Goal: Task Accomplishment & Management: Complete application form

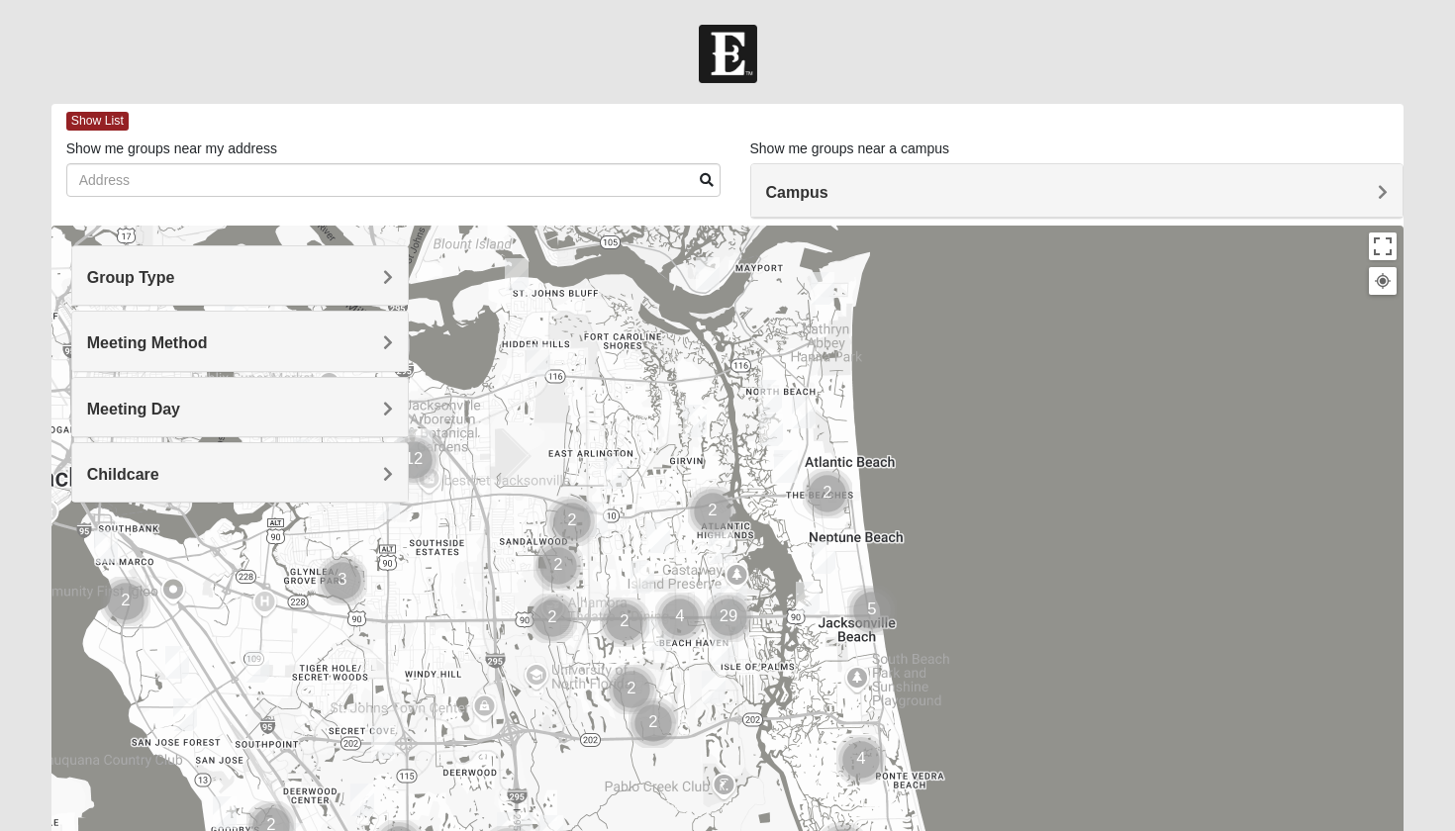
click at [829, 495] on img "Cluster of 2 groups" at bounding box center [827, 493] width 49 height 49
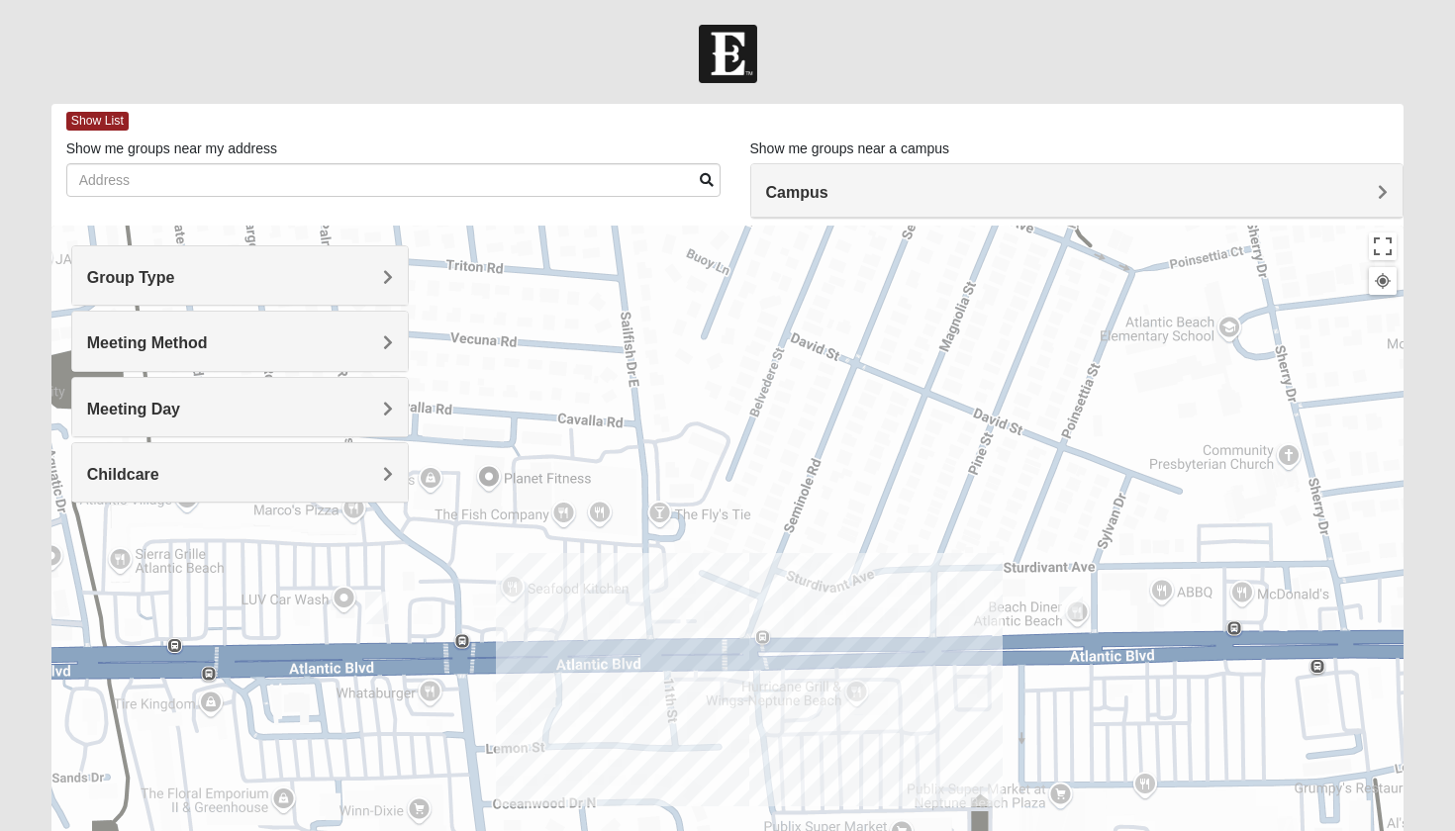
click at [377, 609] on img "Womens Foran 32233" at bounding box center [377, 608] width 24 height 33
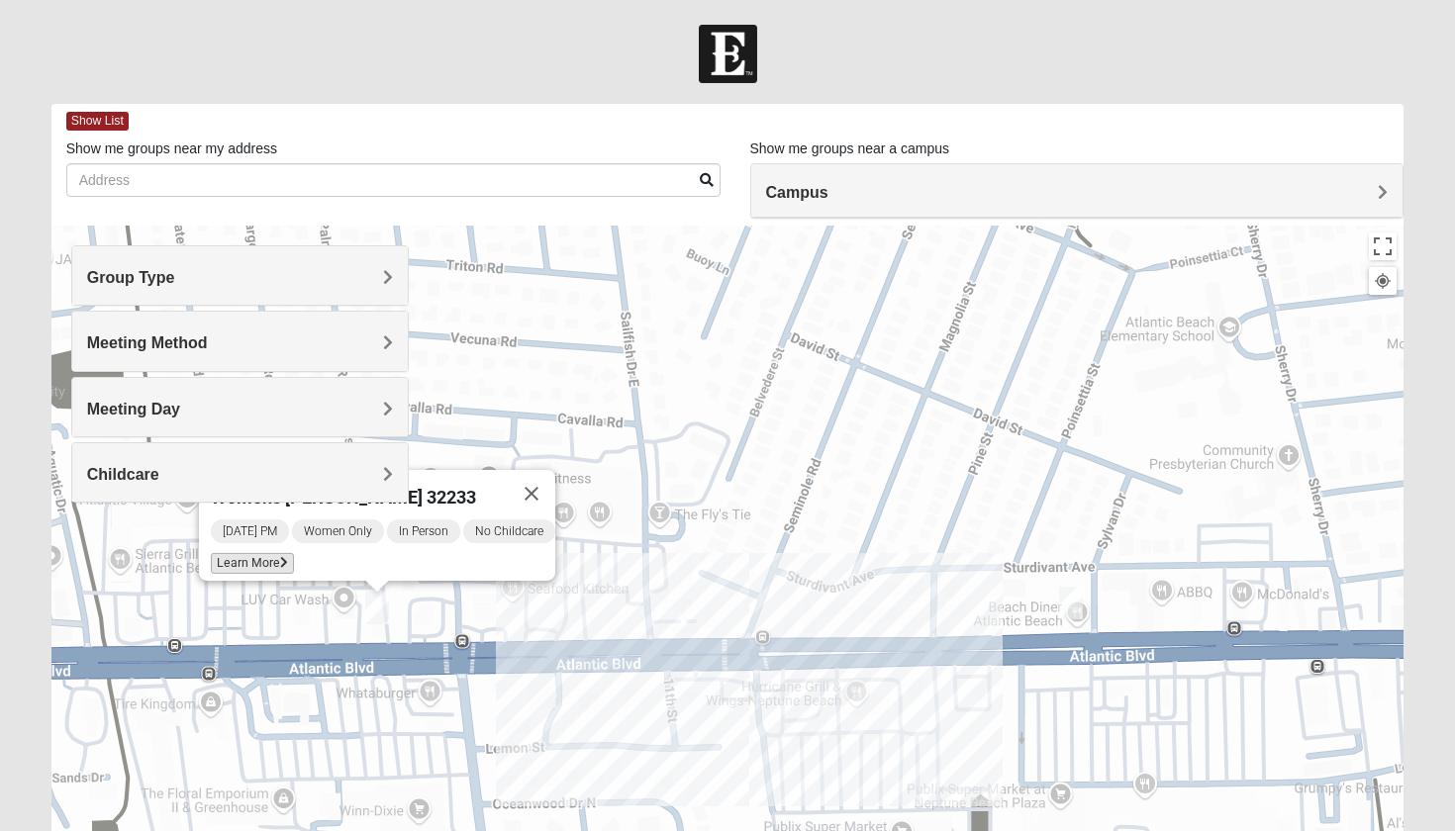
click at [239, 553] on span "Learn More" at bounding box center [252, 563] width 83 height 21
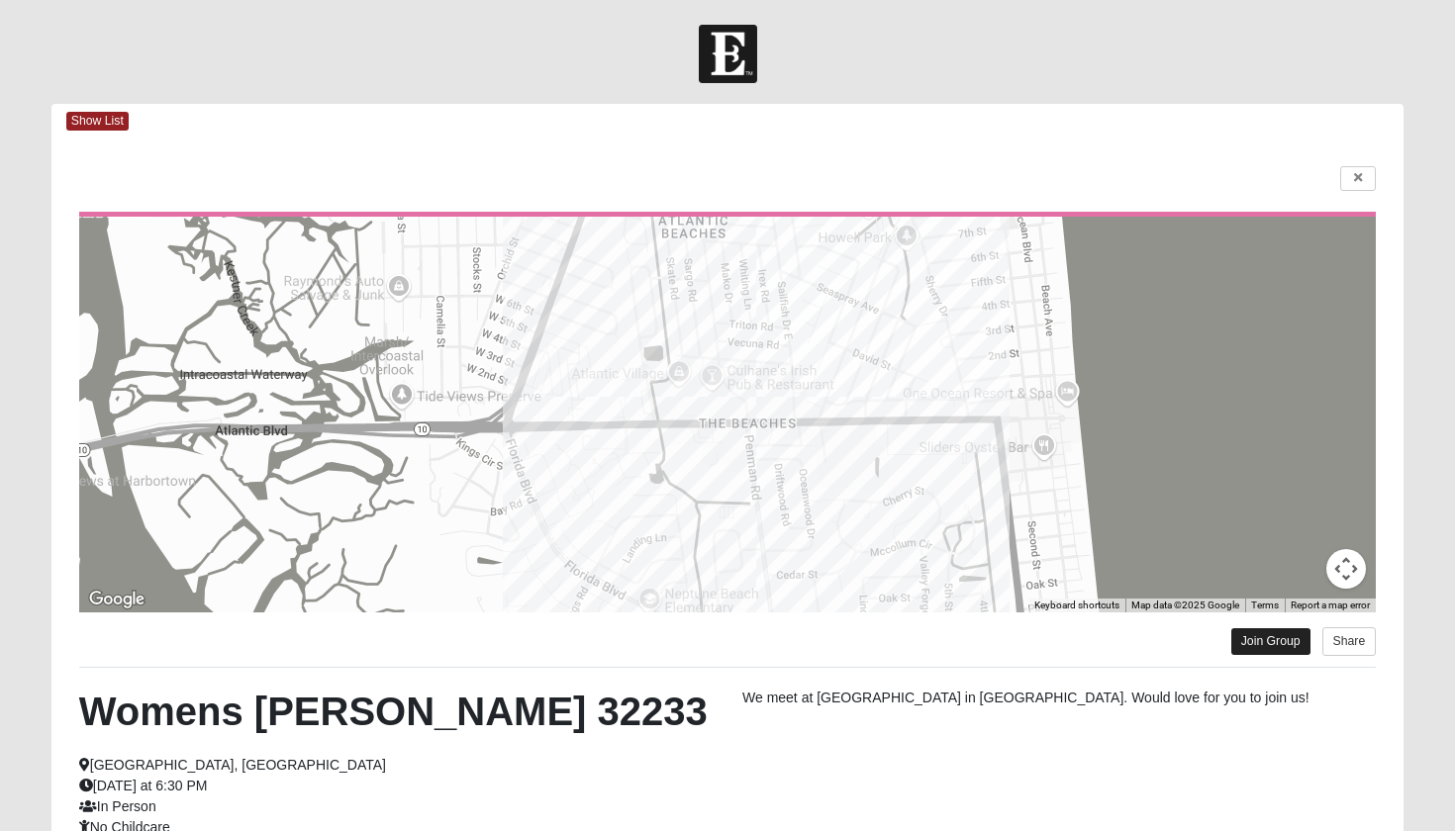
click at [1264, 646] on link "Join Group" at bounding box center [1270, 641] width 79 height 27
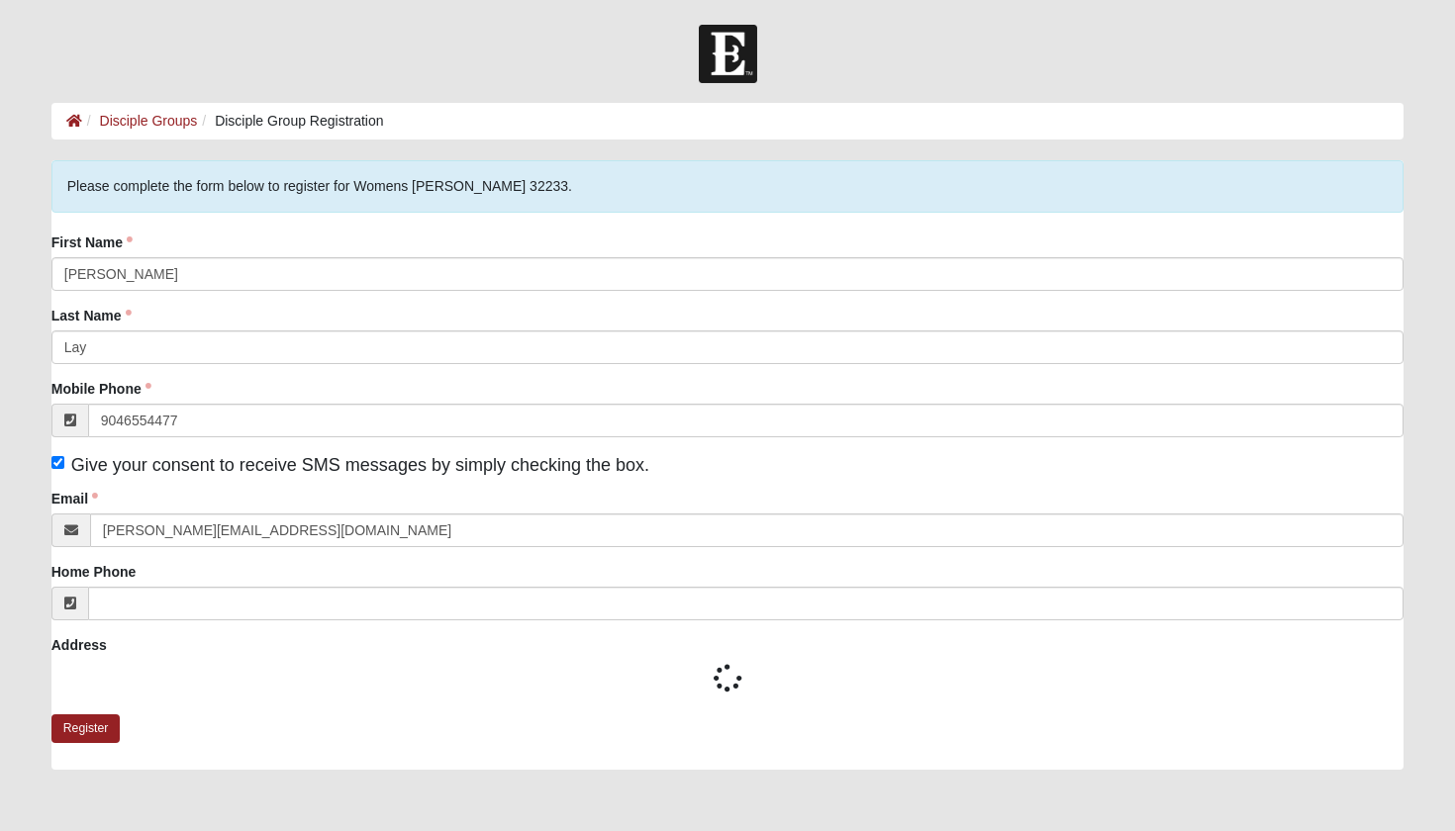
type input "(904) 655-4477"
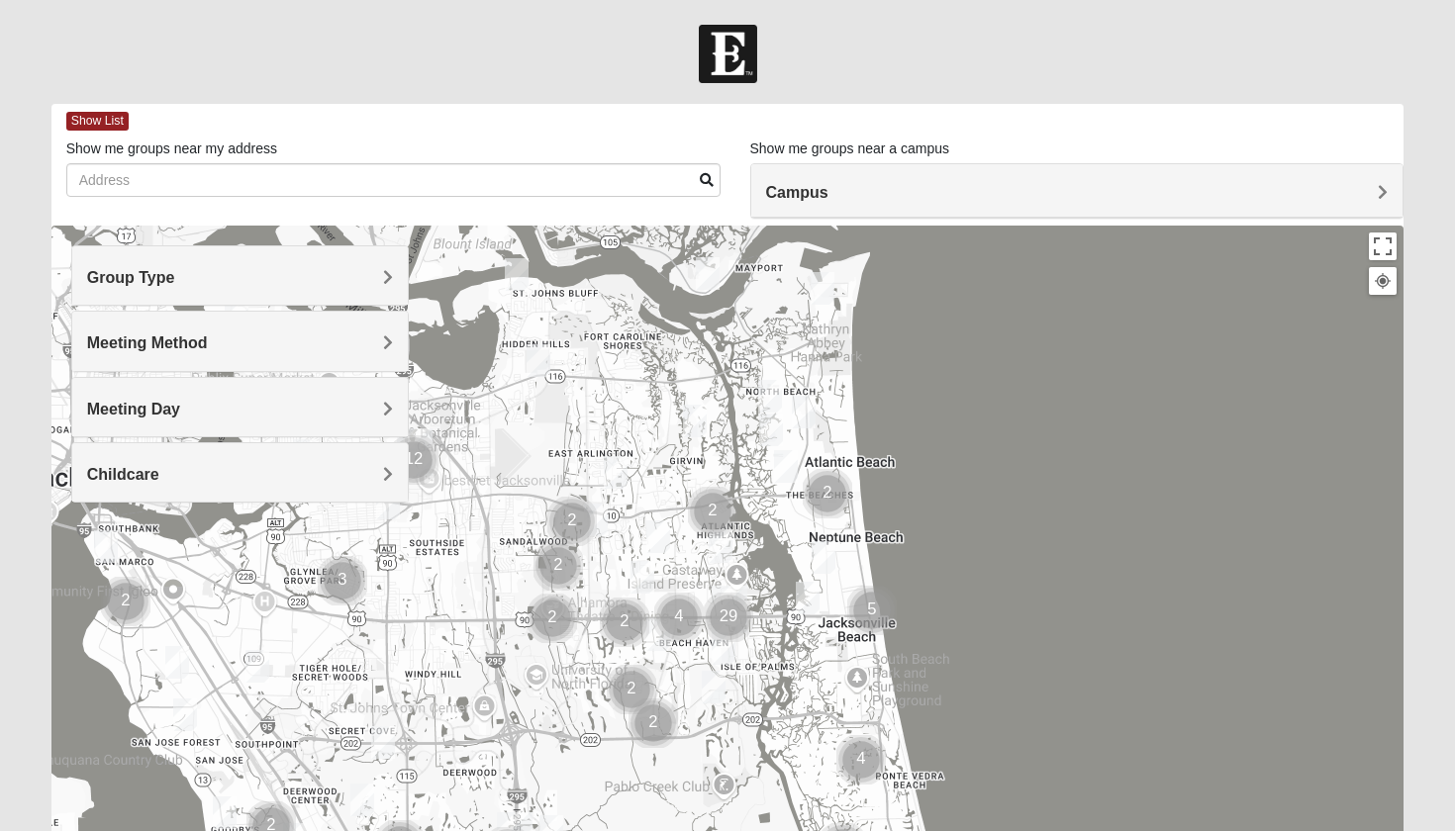
click at [347, 276] on h4 "Group Type" at bounding box center [240, 277] width 307 height 19
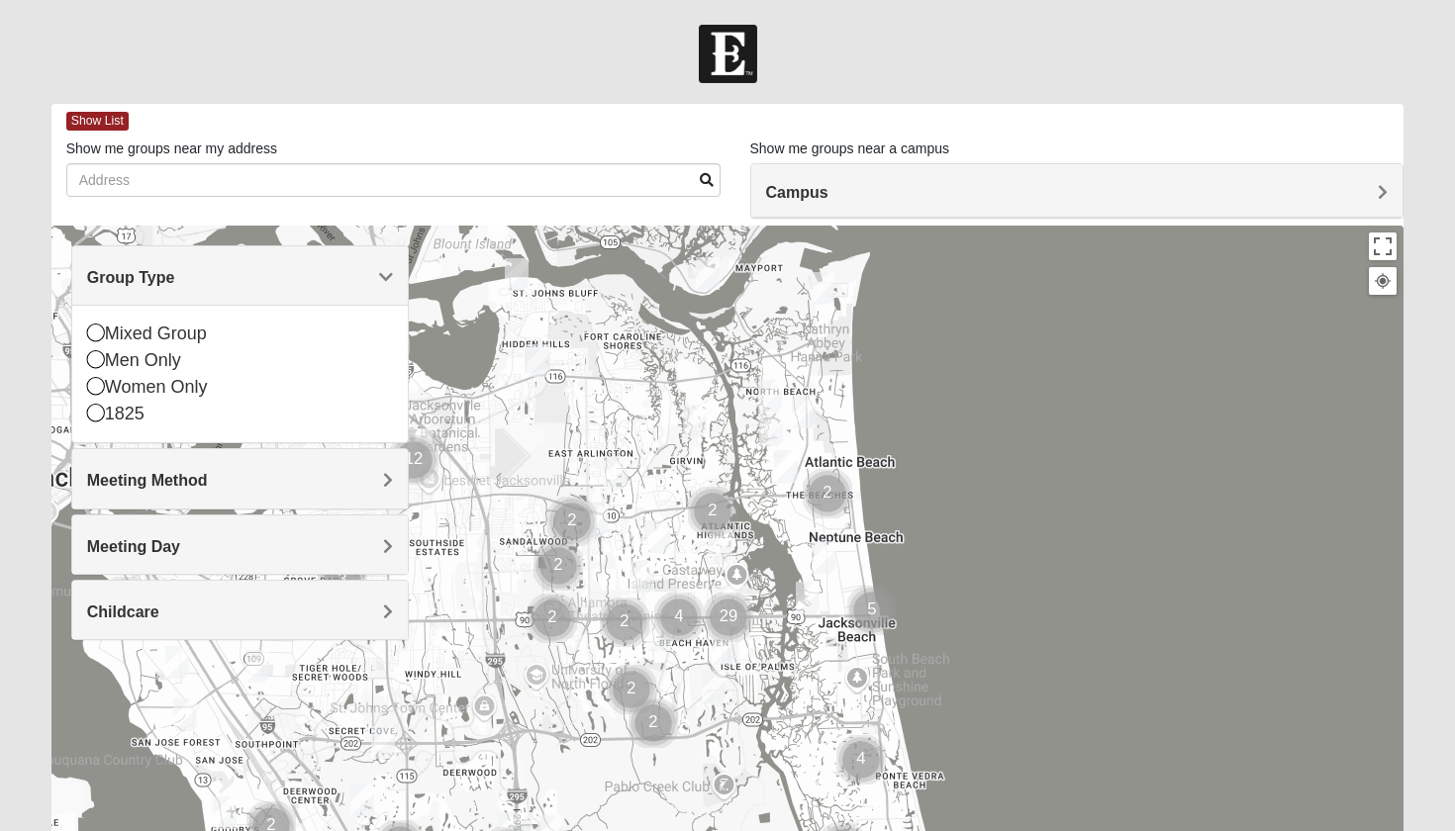
click at [319, 264] on div "Group Type" at bounding box center [240, 275] width 336 height 58
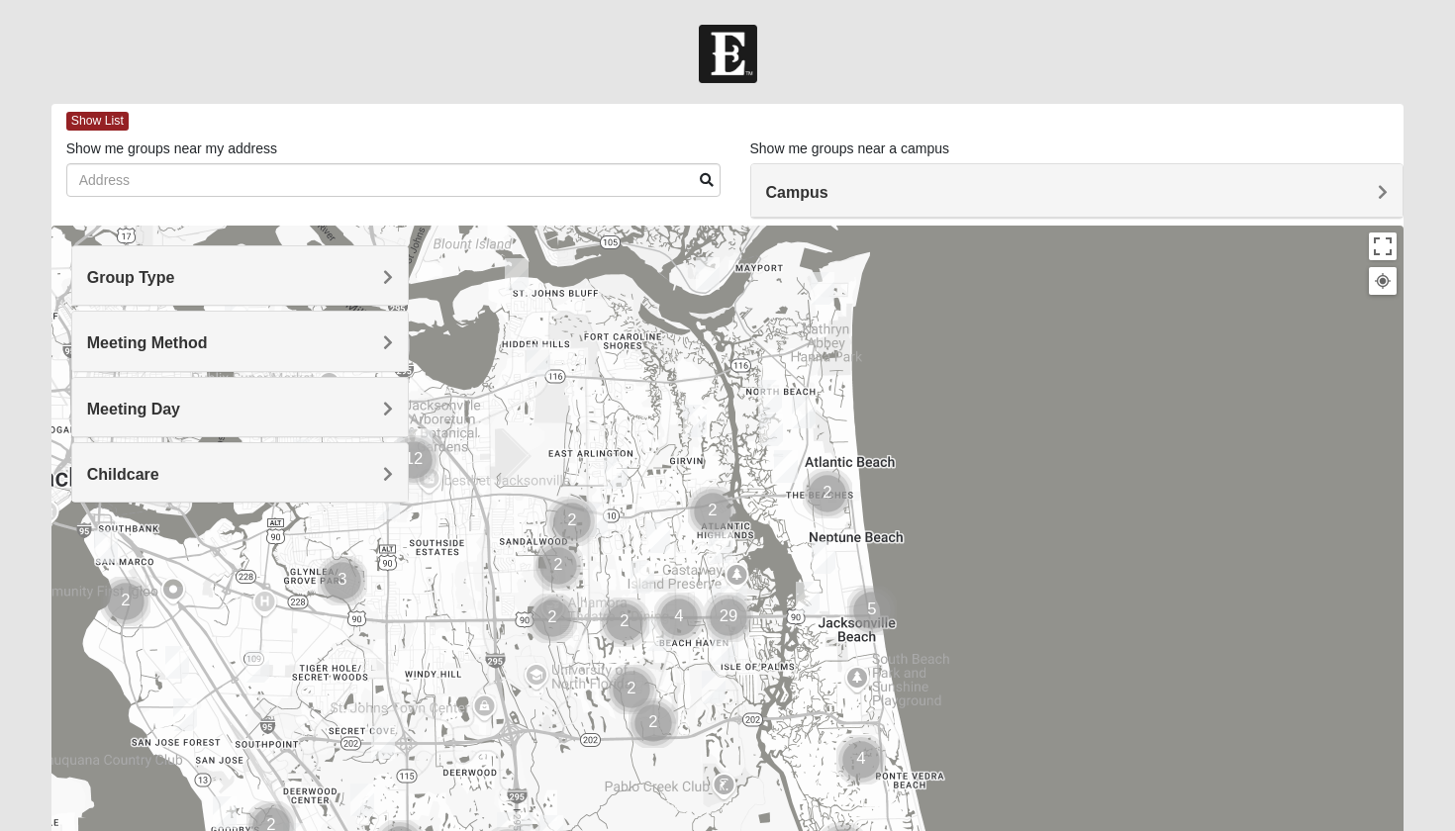
click at [224, 415] on h4 "Meeting Day" at bounding box center [240, 409] width 307 height 19
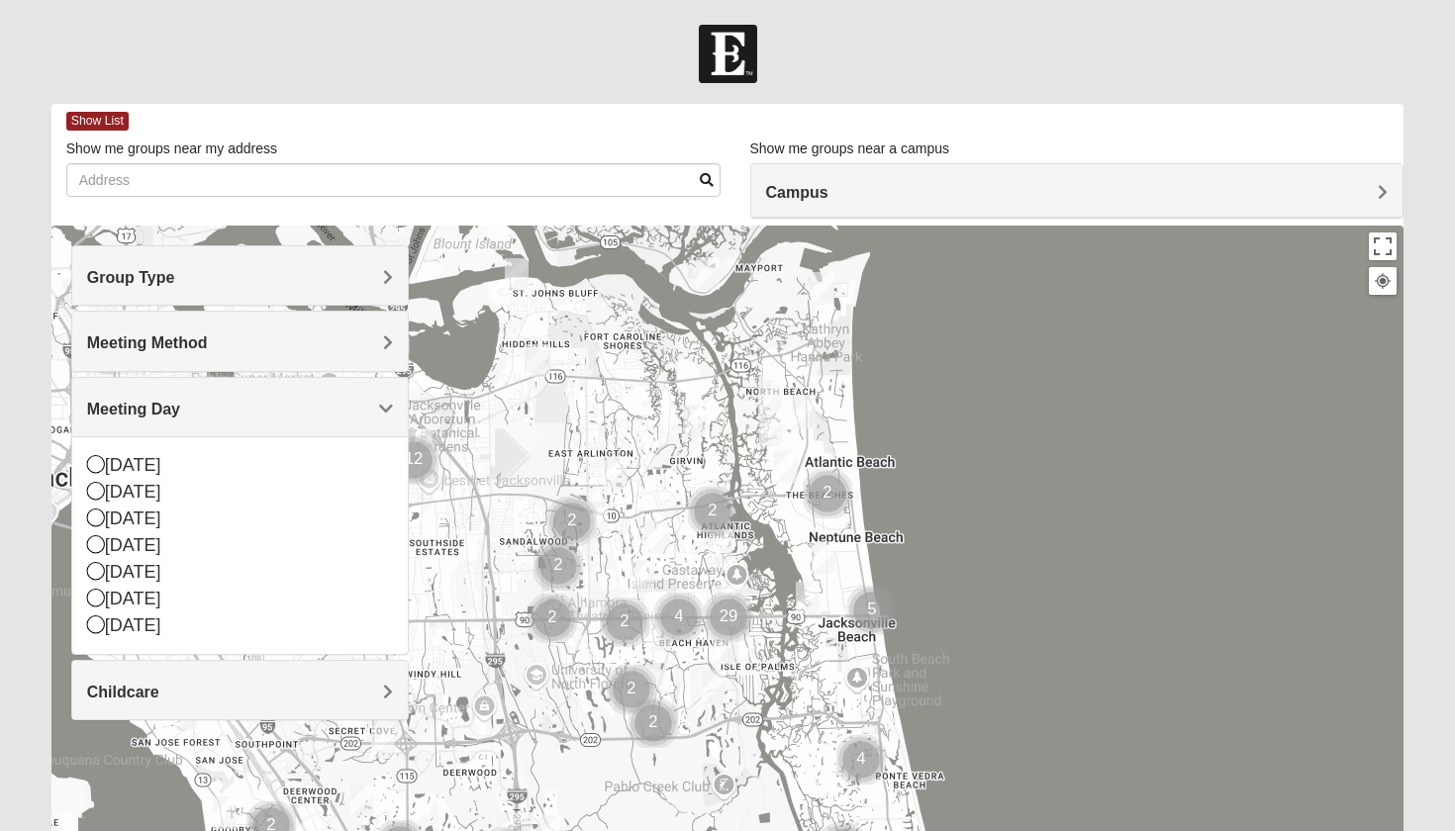
click at [180, 685] on h4 "Childcare" at bounding box center [240, 692] width 307 height 19
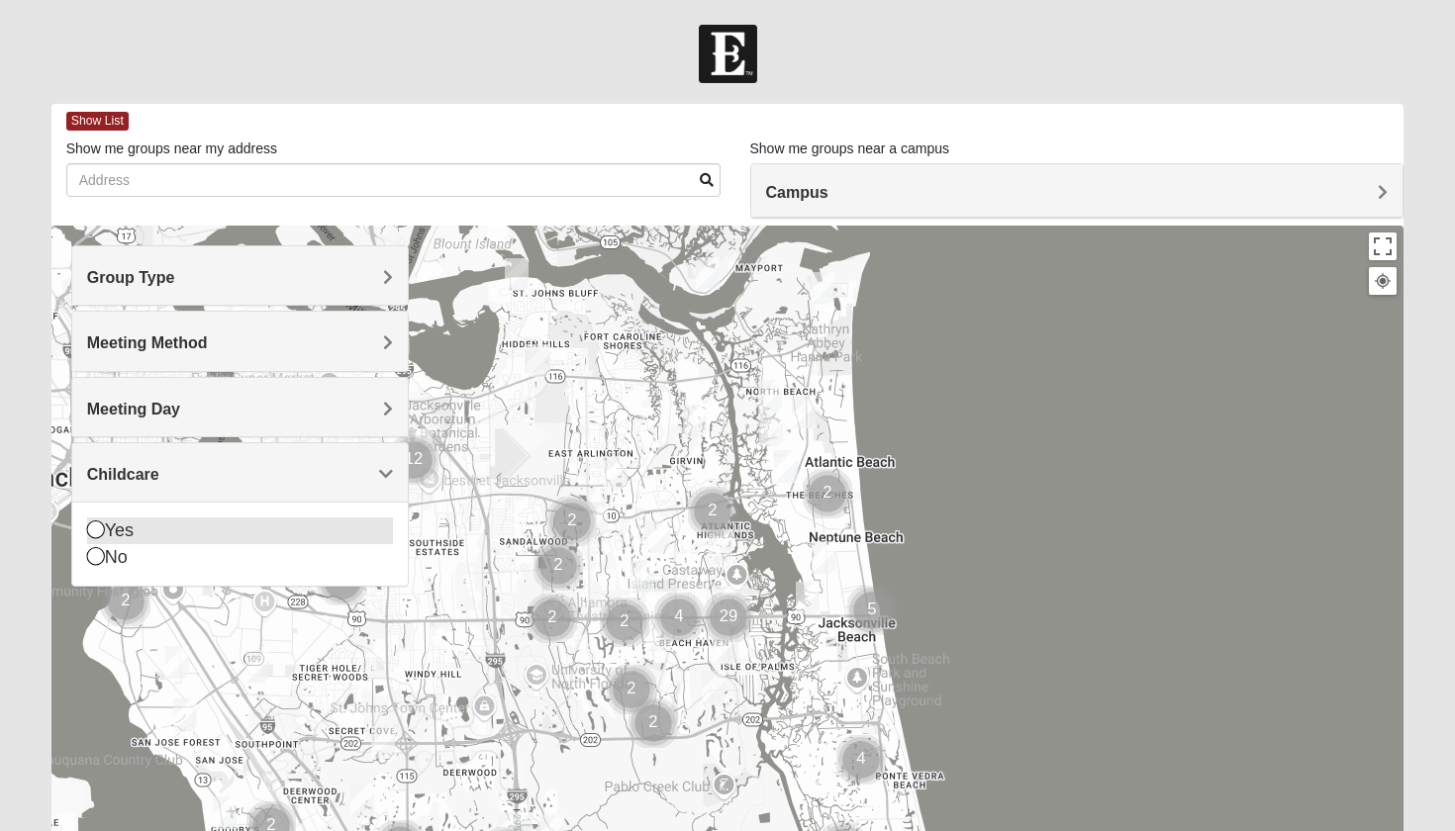
click at [93, 532] on icon at bounding box center [96, 530] width 18 height 18
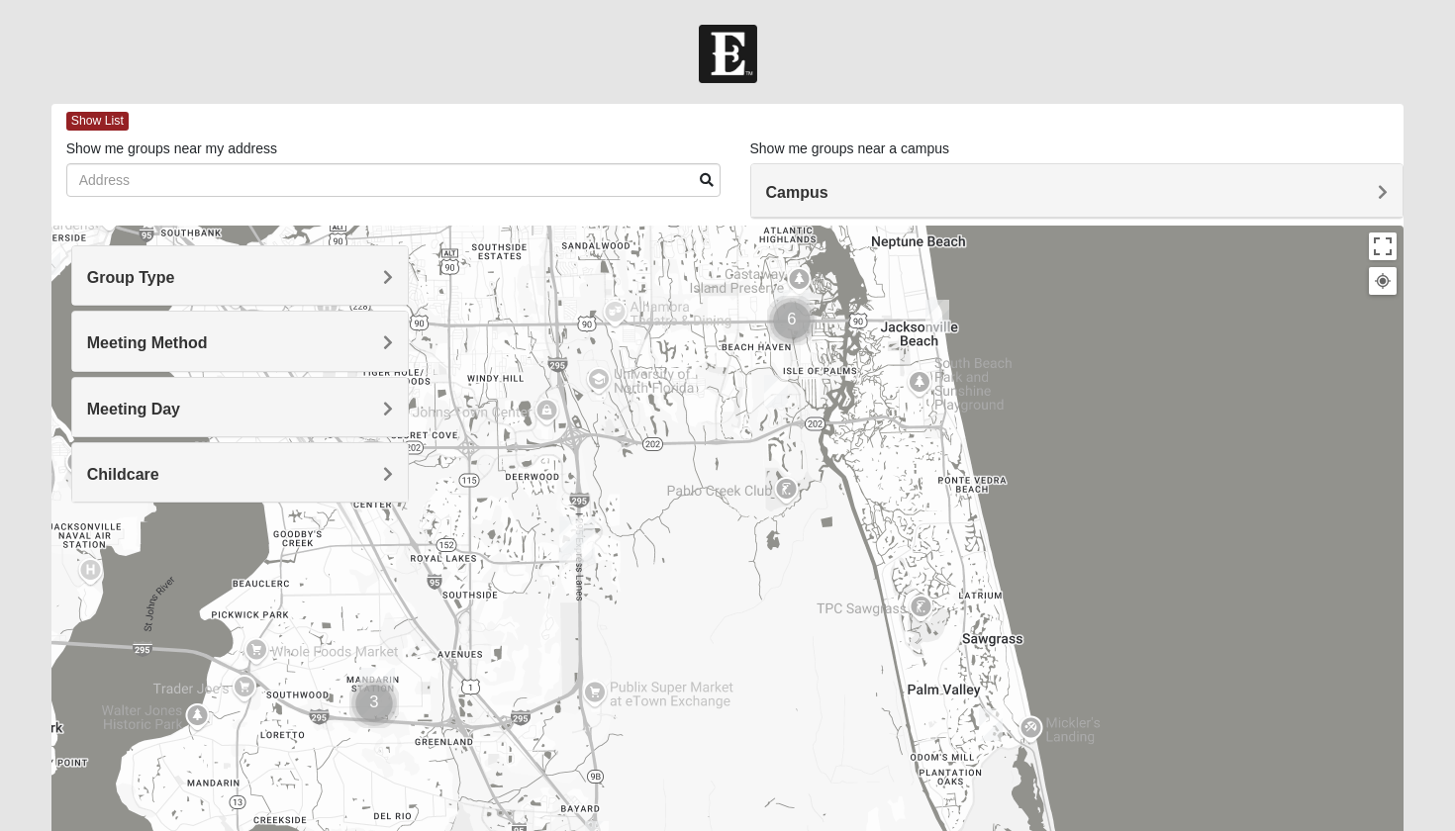
drag, startPoint x: 856, startPoint y: 718, endPoint x: 918, endPoint y: 421, distance: 304.3
click at [918, 421] on div at bounding box center [727, 622] width 1353 height 792
click at [942, 314] on img "Mixed Watkins 32250" at bounding box center [937, 318] width 24 height 33
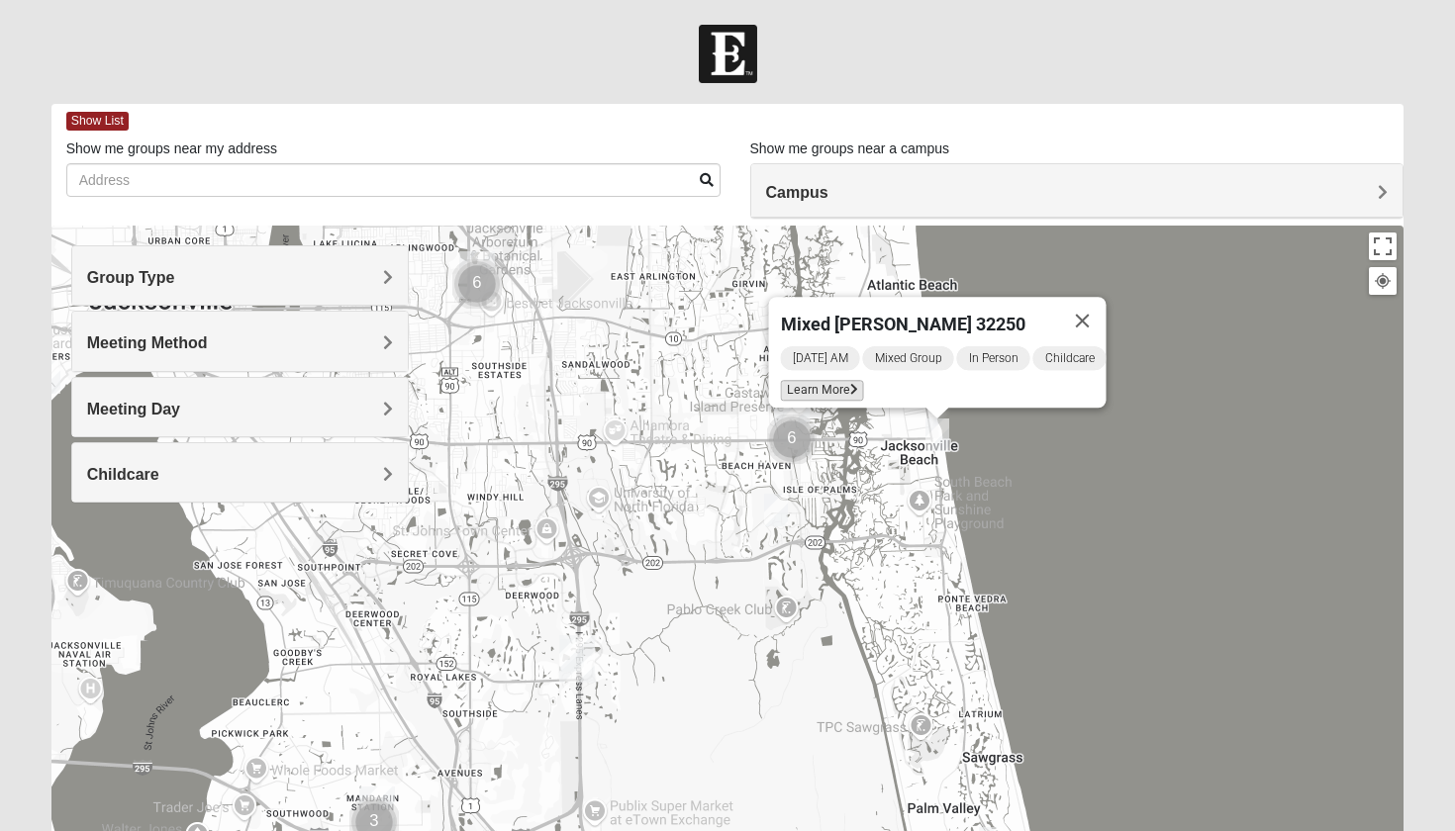
click at [850, 384] on icon at bounding box center [854, 390] width 8 height 12
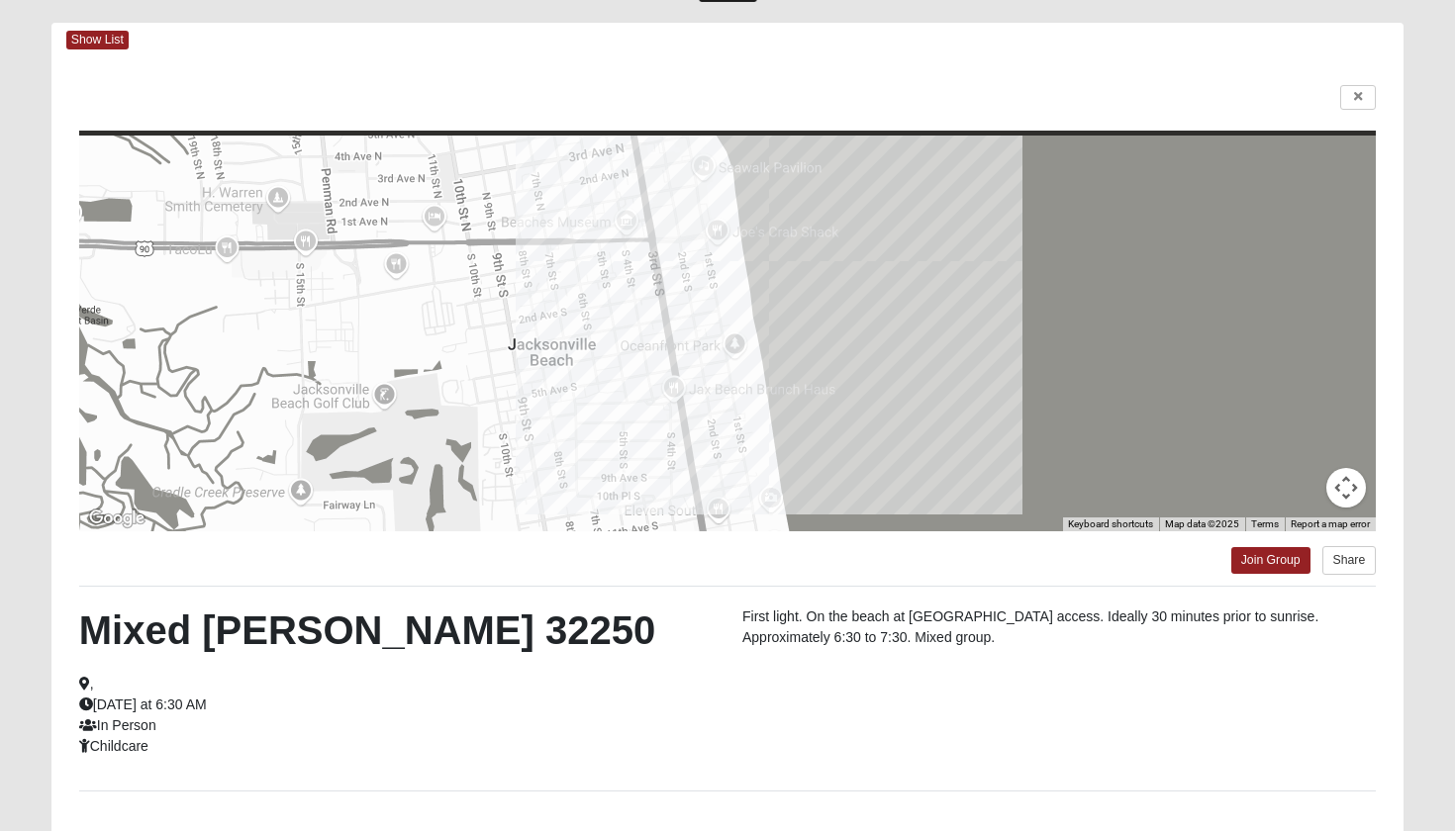
scroll to position [86, 0]
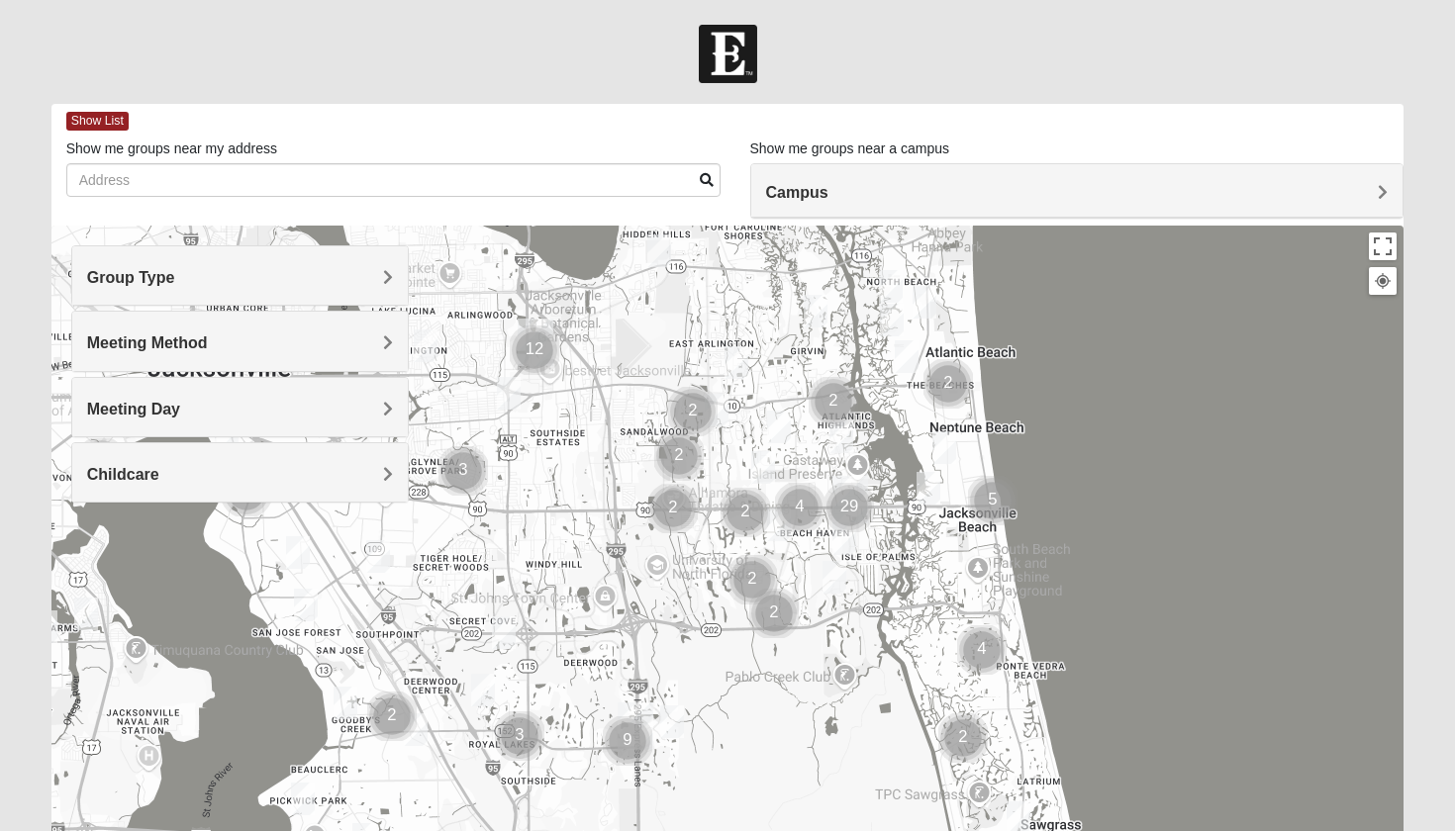
drag, startPoint x: 799, startPoint y: 703, endPoint x: 917, endPoint y: 592, distance: 162.4
click at [918, 592] on div at bounding box center [727, 622] width 1353 height 792
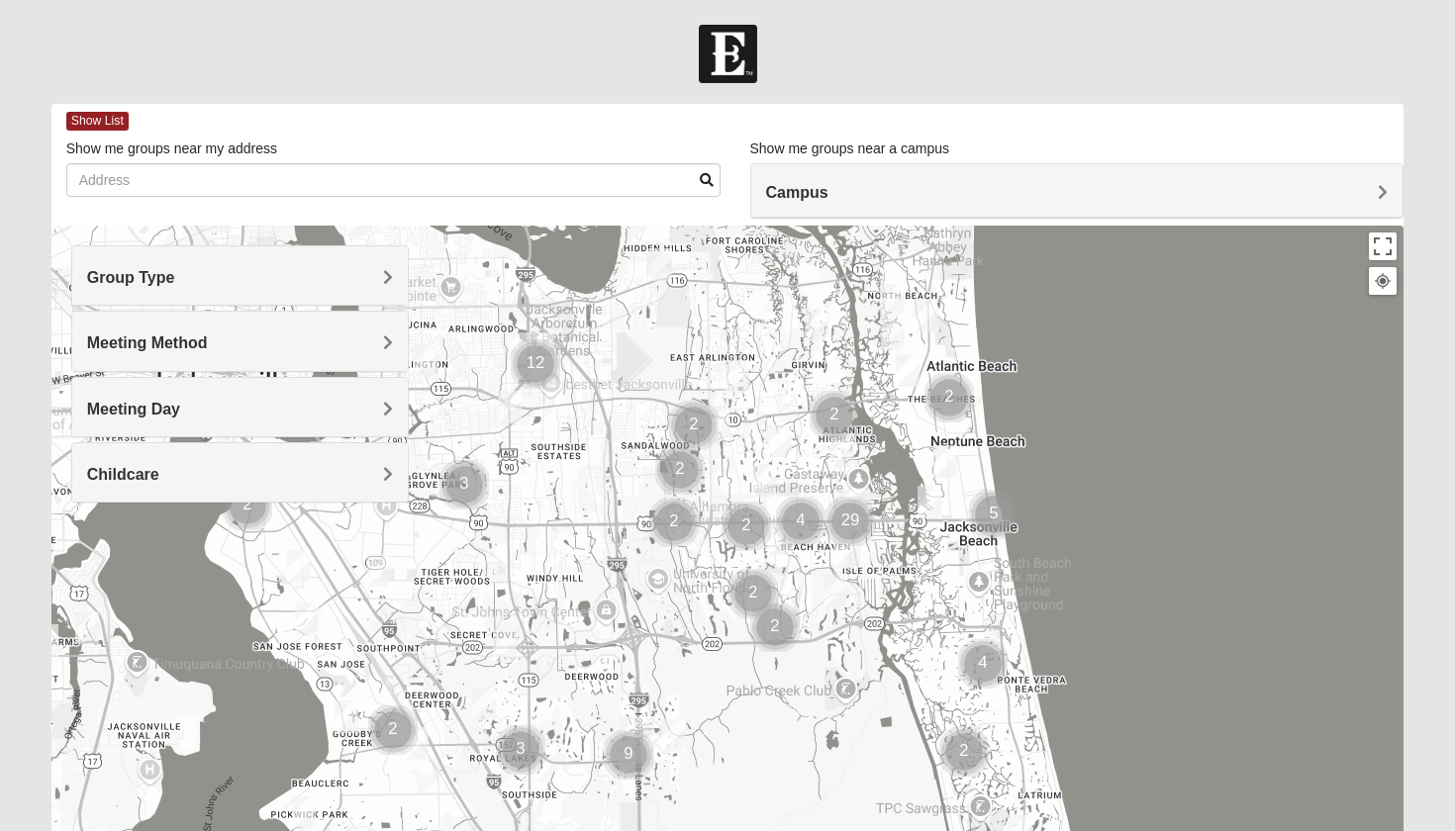
click at [846, 558] on img "Mixed Irish 32224" at bounding box center [845, 552] width 24 height 33
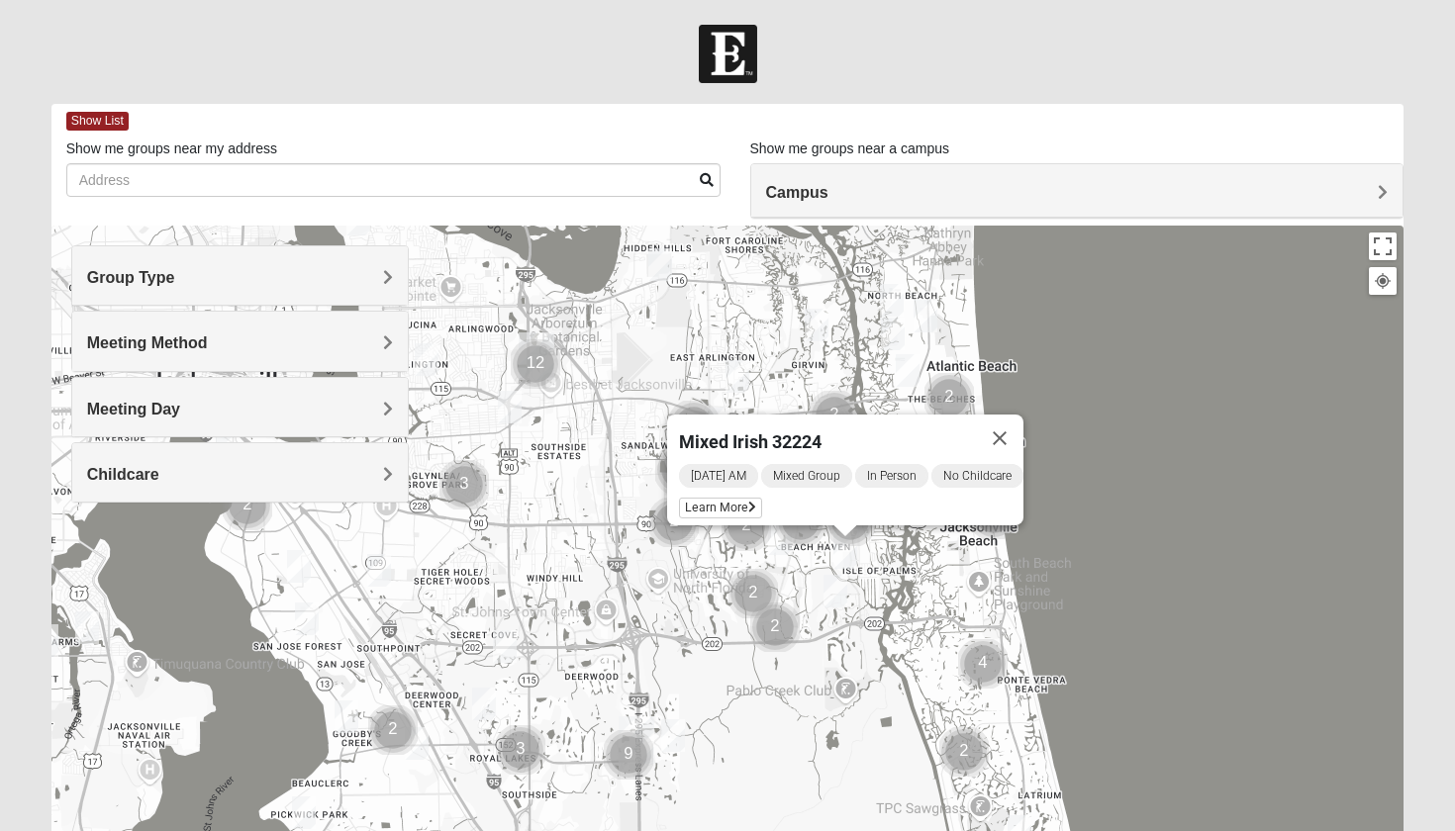
click at [299, 472] on h4 "Childcare" at bounding box center [240, 474] width 307 height 19
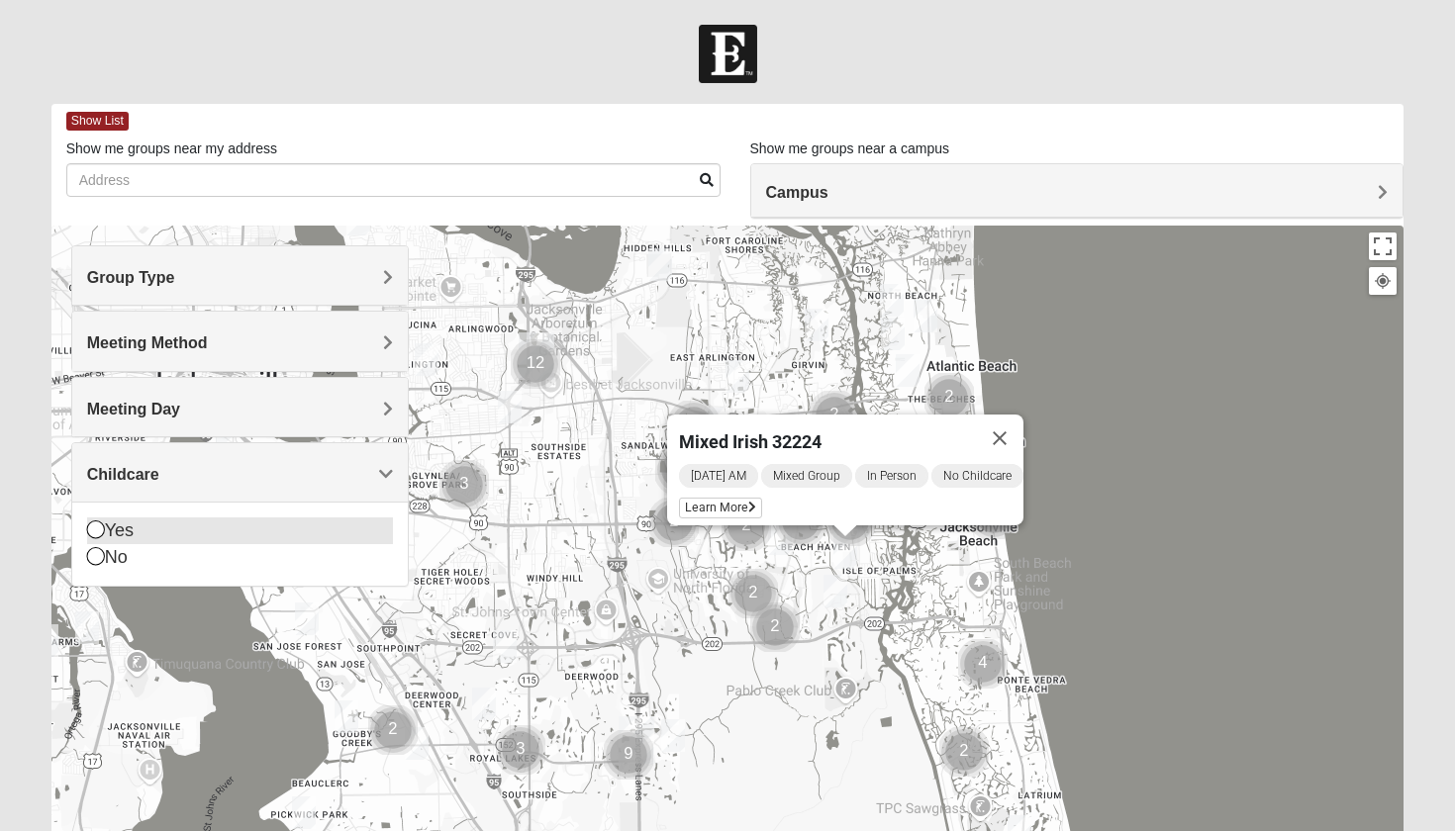
click at [146, 531] on div "Yes" at bounding box center [240, 531] width 307 height 27
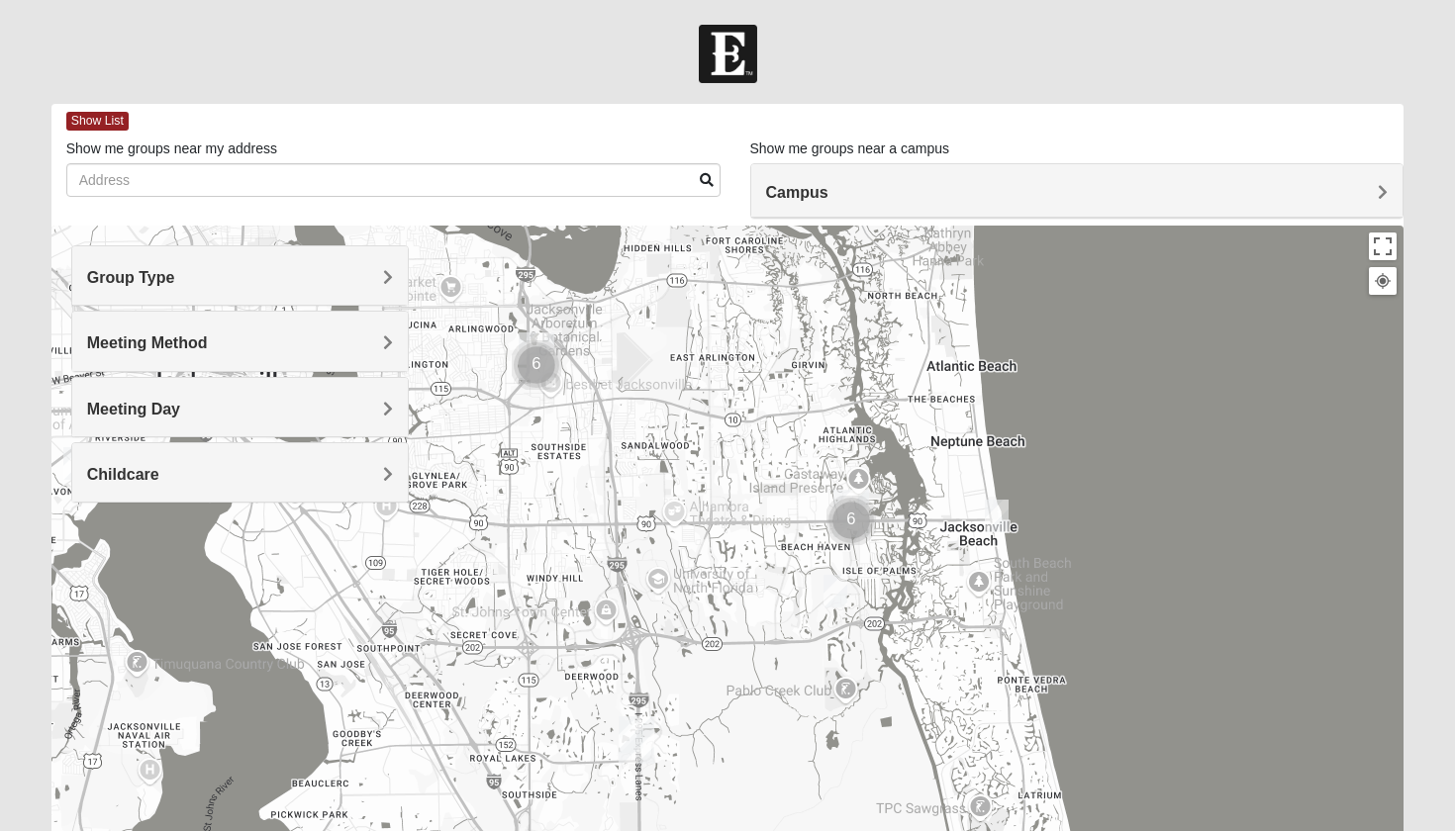
click at [852, 521] on img "Cluster of 6 groups" at bounding box center [850, 520] width 49 height 49
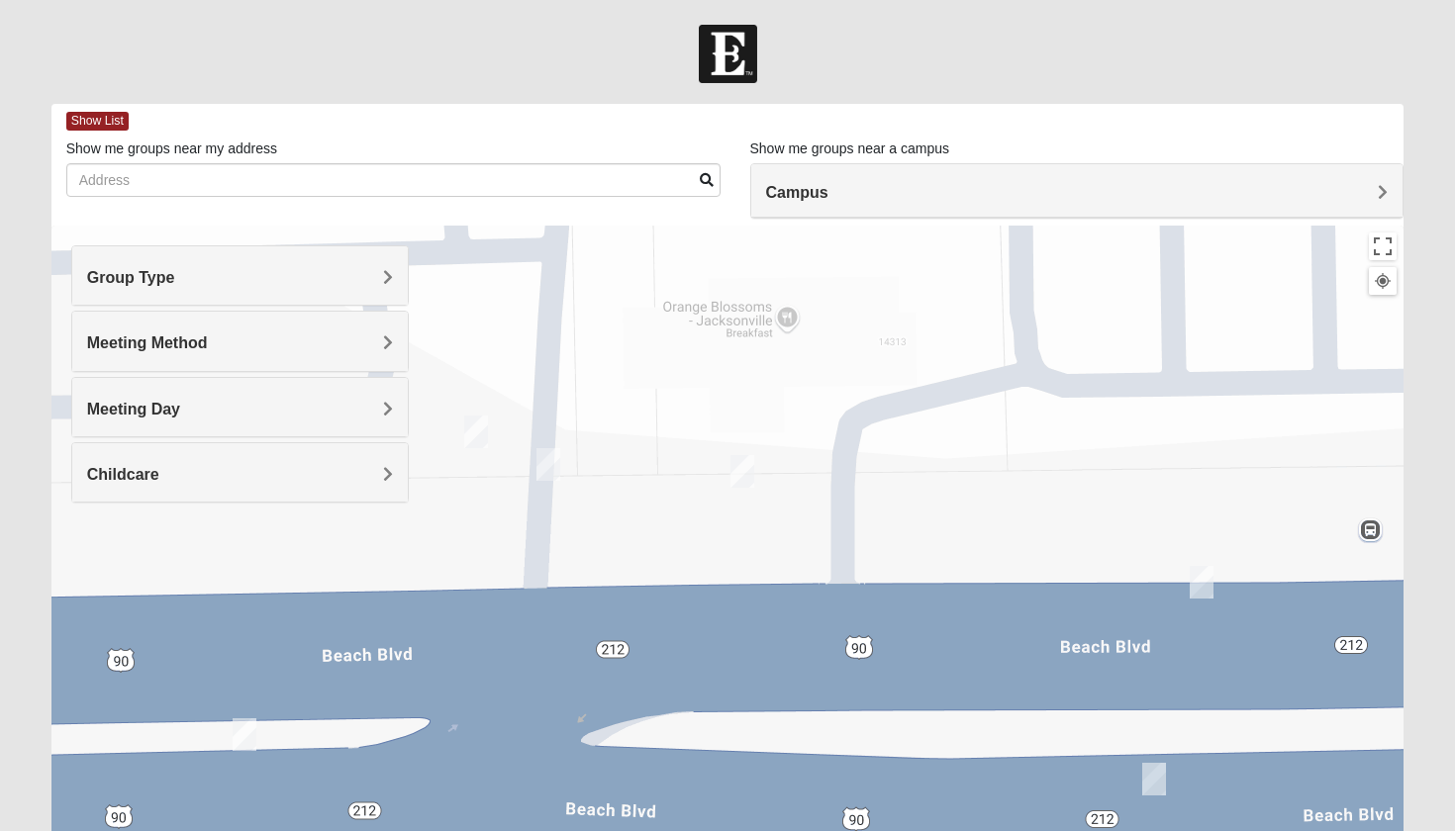
click at [545, 477] on img "On Campus Mixed Long 32250" at bounding box center [548, 464] width 24 height 33
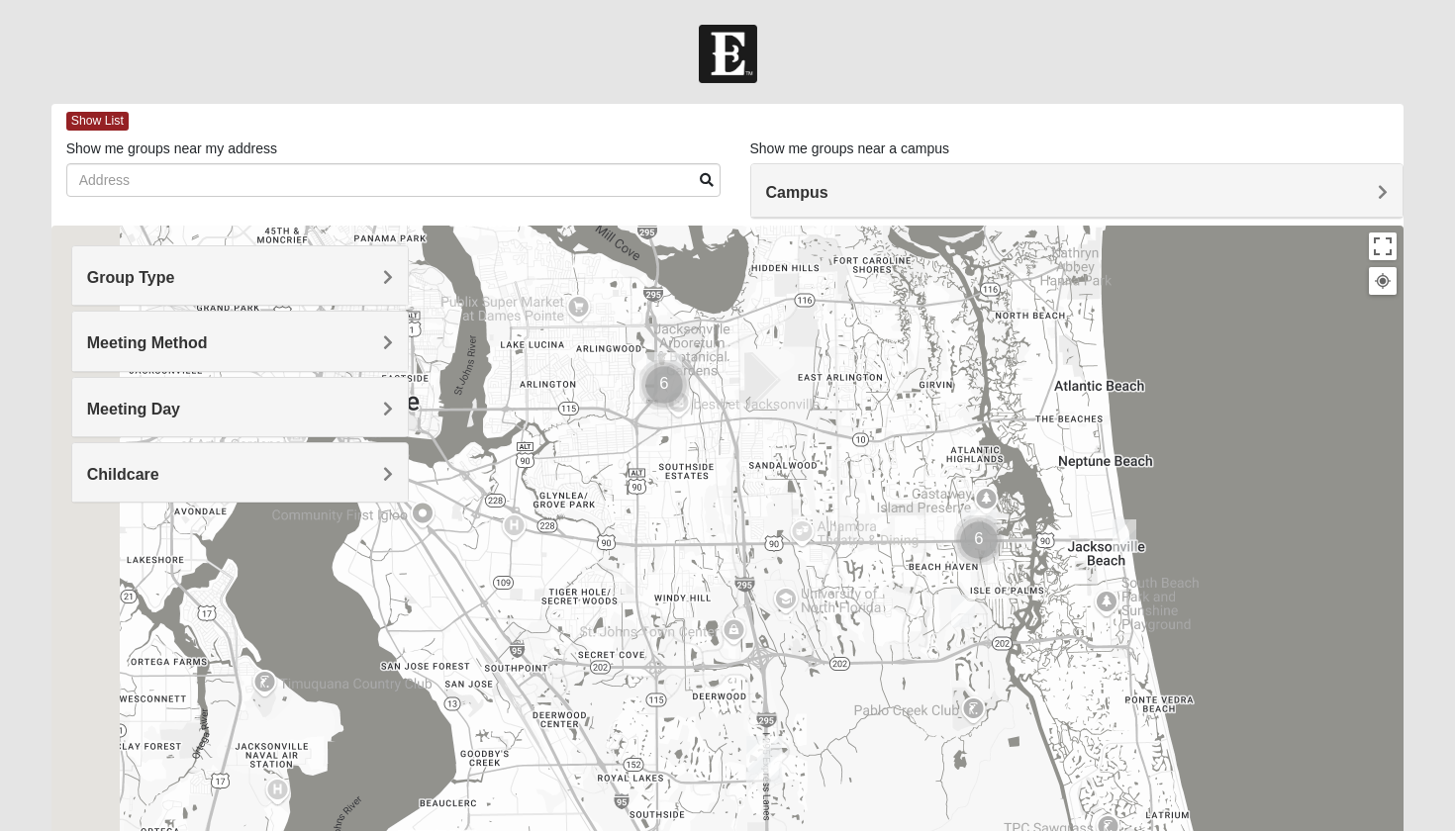
drag, startPoint x: 491, startPoint y: 531, endPoint x: 759, endPoint y: 649, distance: 292.9
click at [759, 650] on div at bounding box center [727, 622] width 1353 height 792
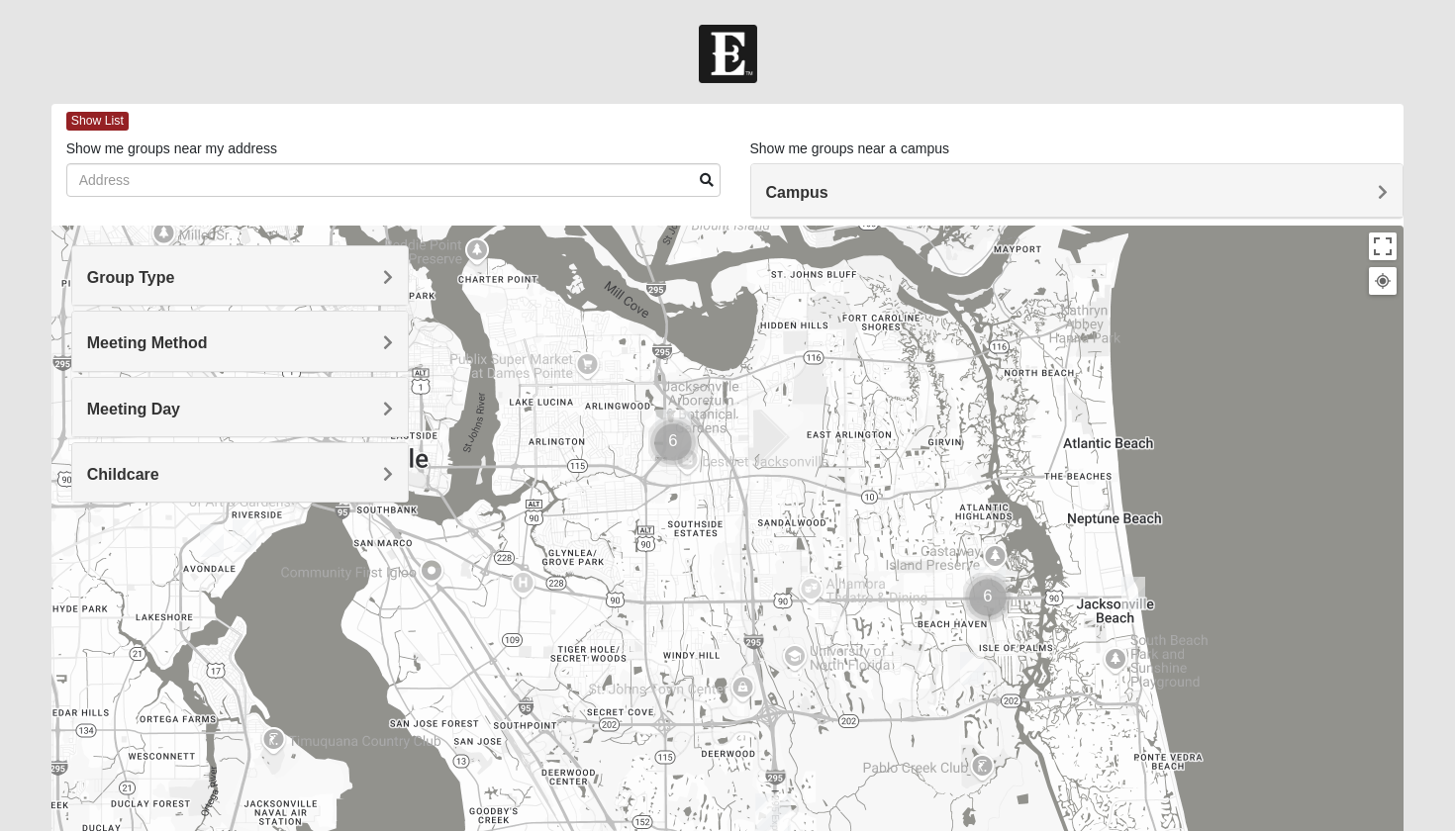
click at [770, 810] on img "Baymeadows" at bounding box center [773, 818] width 36 height 48
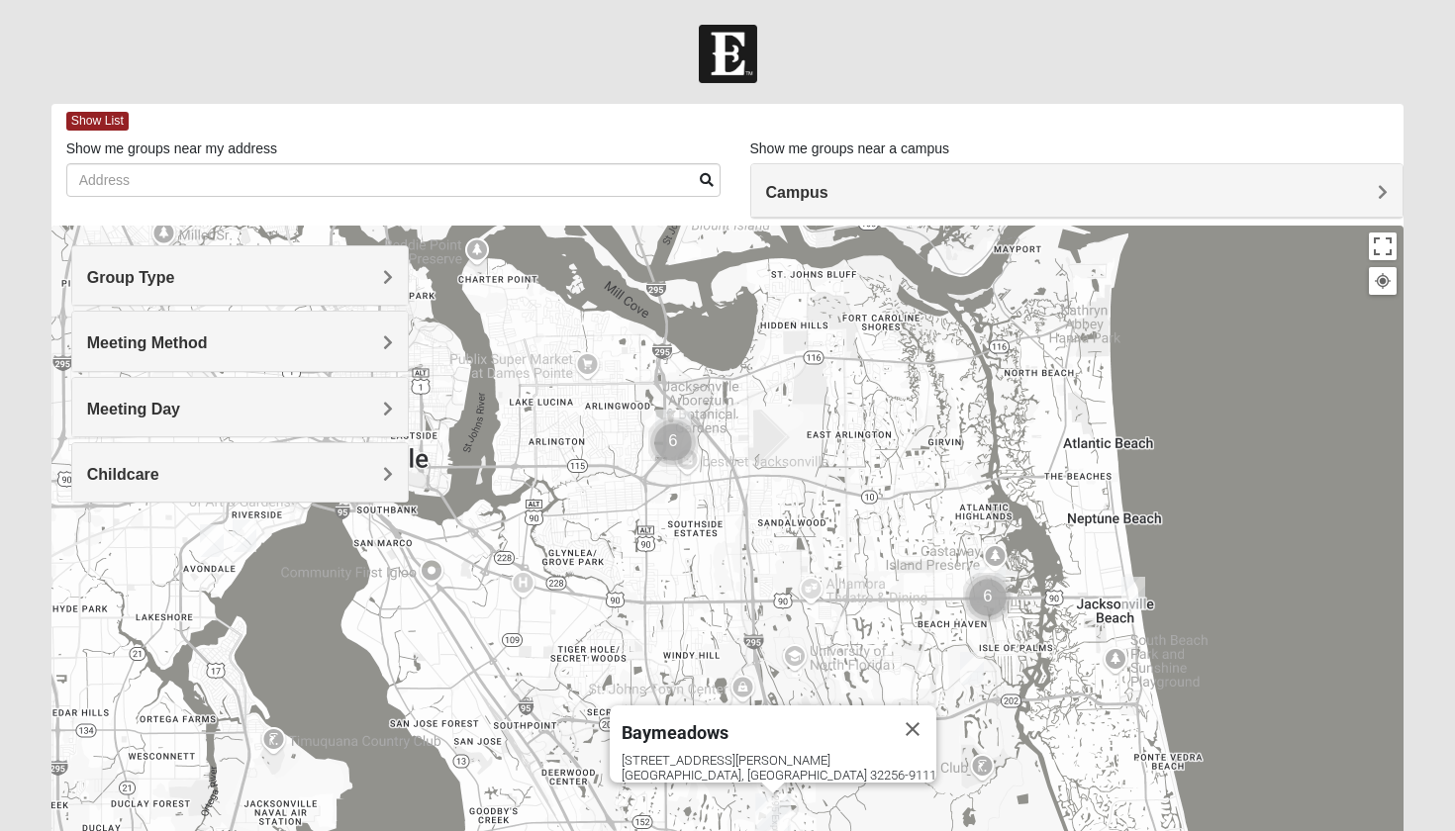
click at [670, 454] on img "Cluster of 6 groups" at bounding box center [672, 442] width 49 height 49
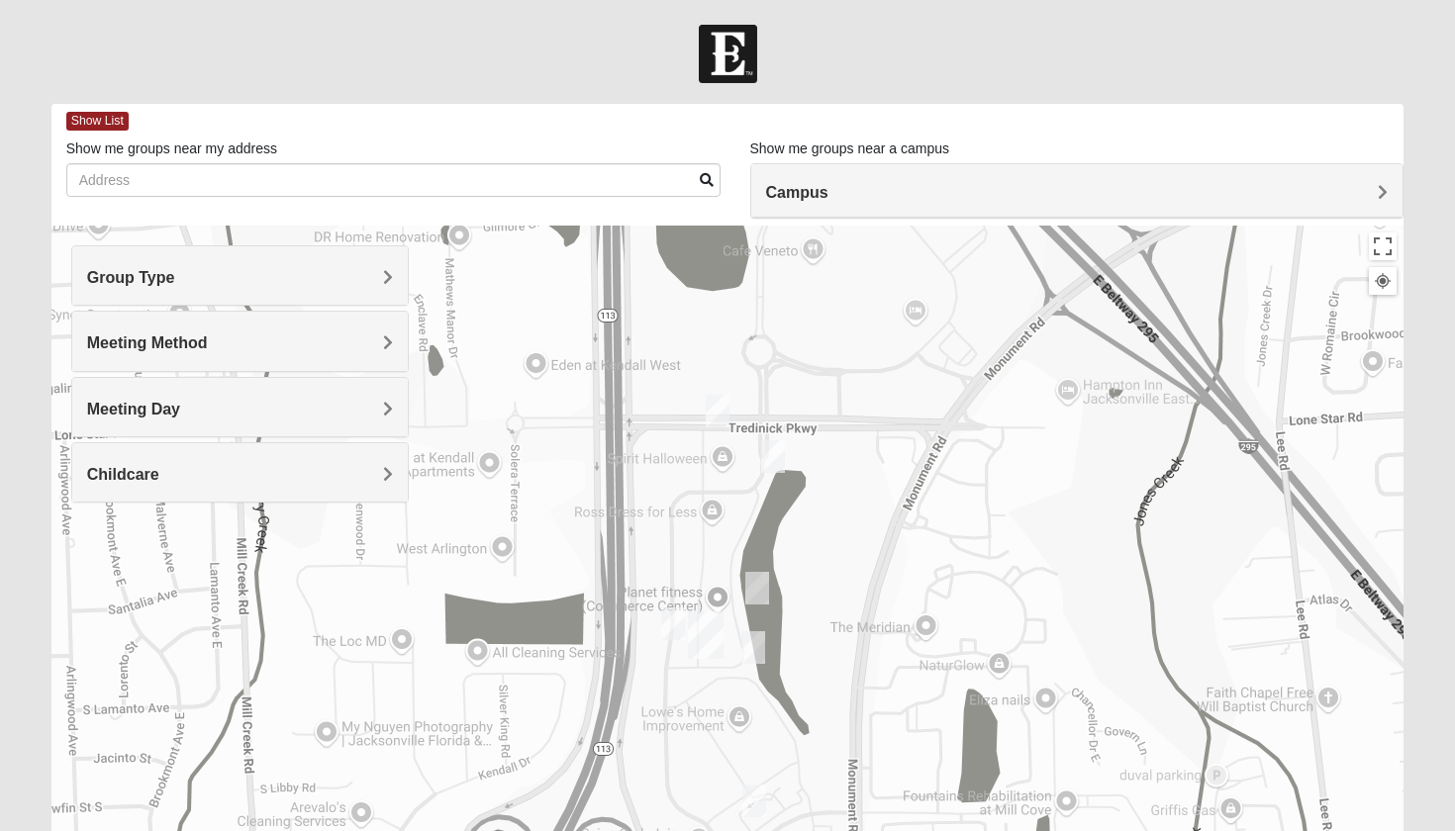
click at [677, 626] on img "On Campus Mixed Clark 32225" at bounding box center [673, 624] width 24 height 33
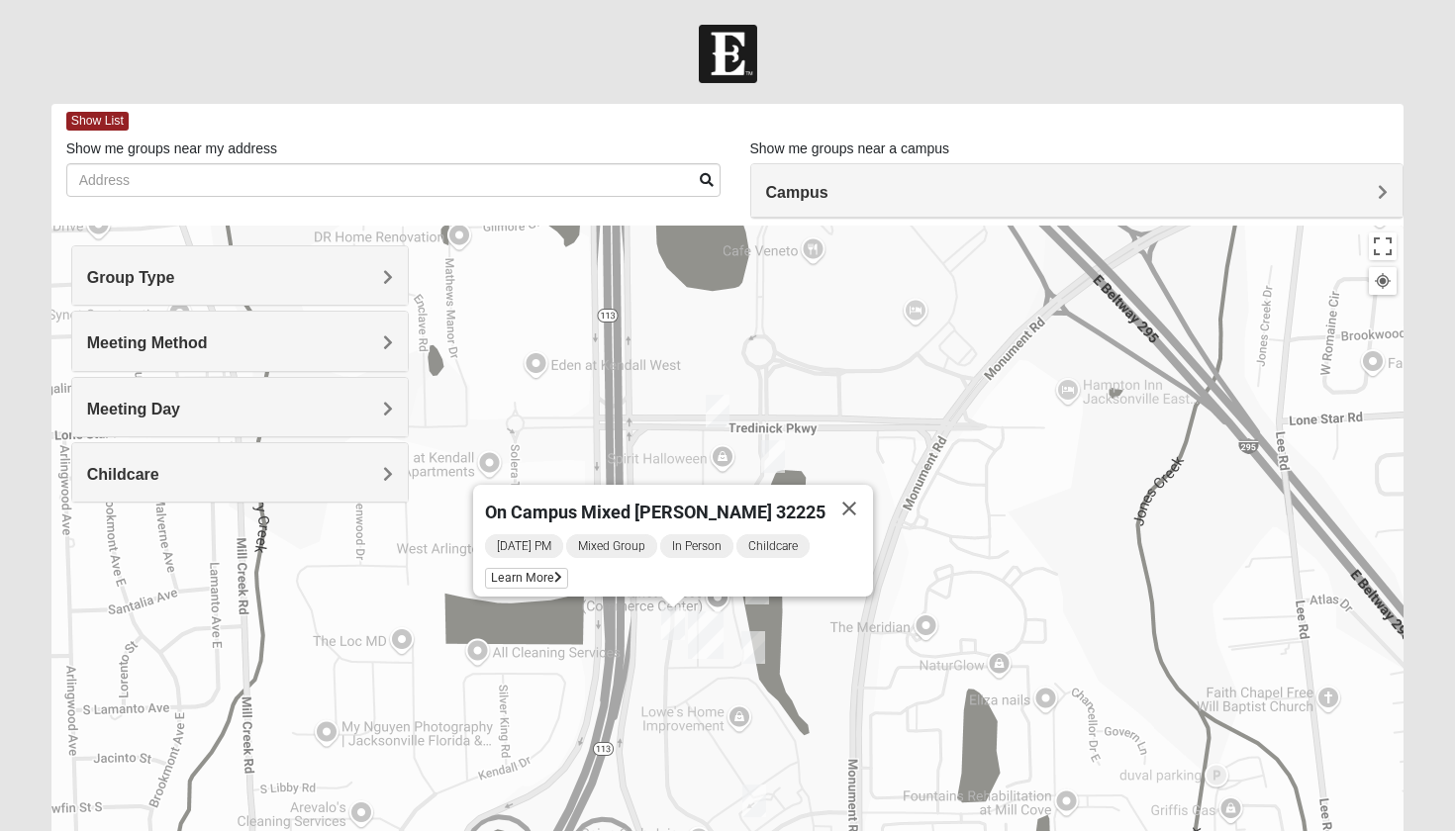
click at [760, 804] on img "On Campus Mixed Pritchett/Maccurrach 32225" at bounding box center [754, 801] width 24 height 33
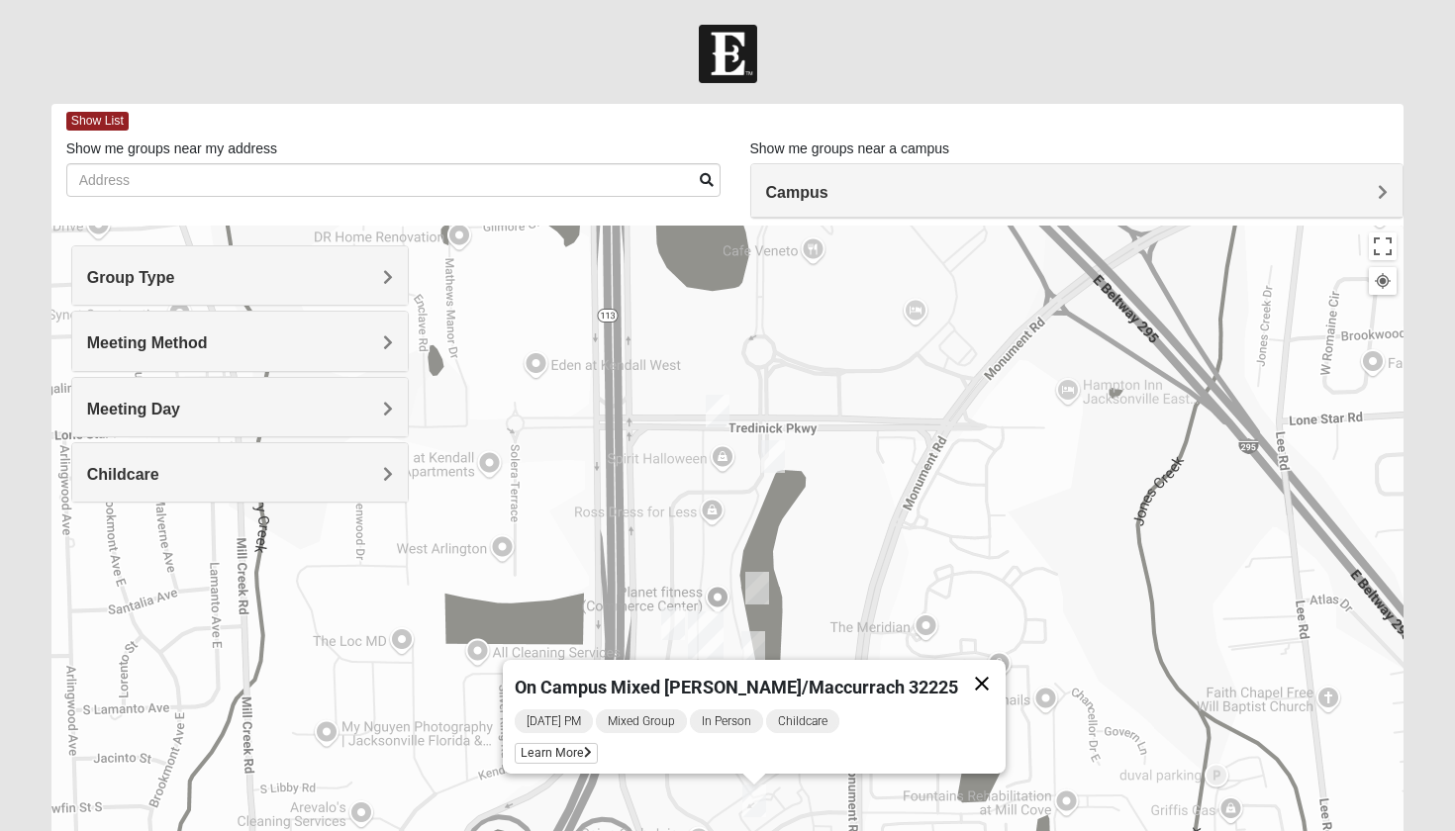
click at [958, 678] on button "Close" at bounding box center [982, 684] width 48 height 48
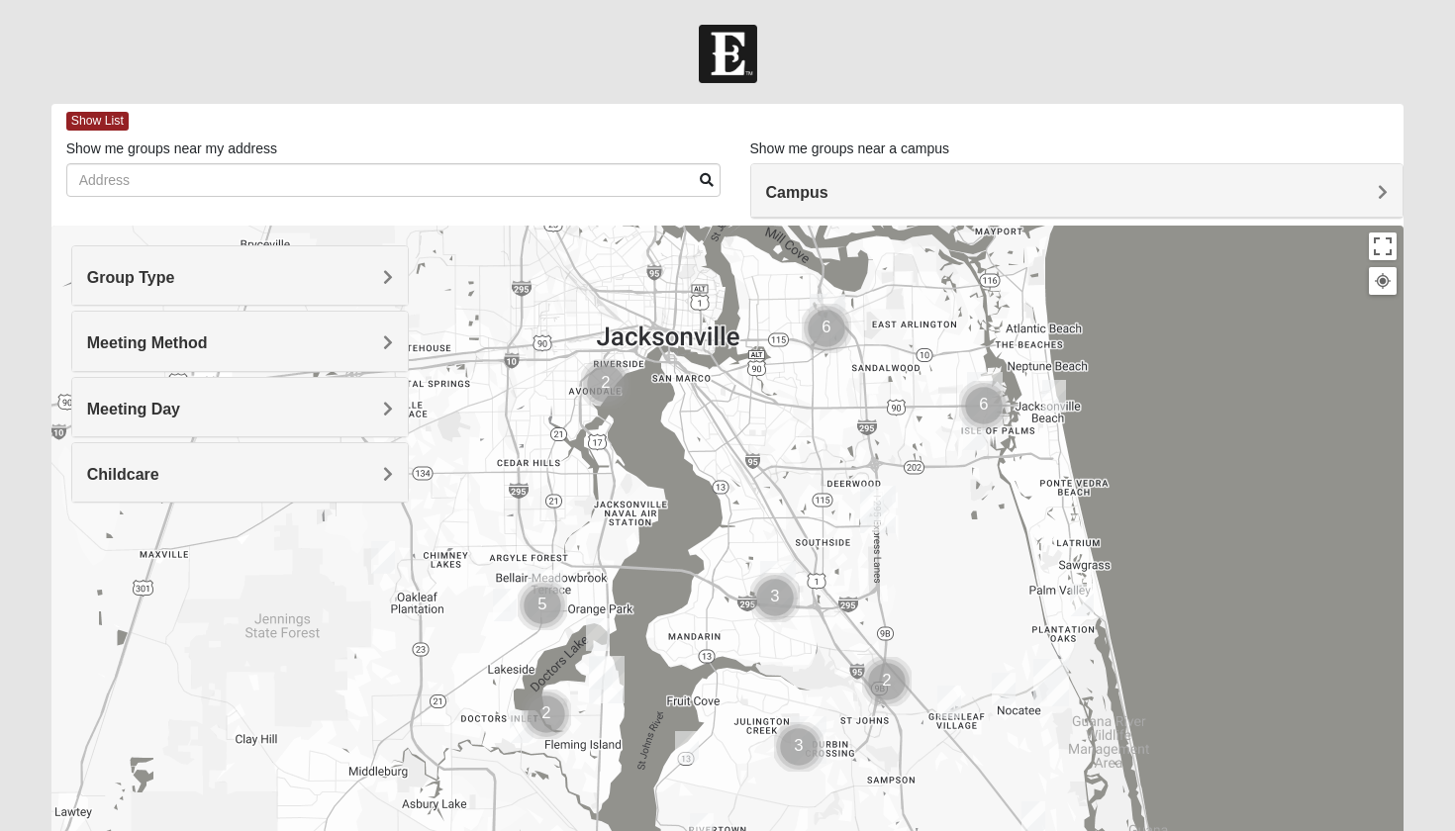
drag, startPoint x: 1017, startPoint y: 723, endPoint x: 911, endPoint y: 364, distance: 374.5
click at [911, 364] on div at bounding box center [727, 622] width 1353 height 792
